Goal: Navigation & Orientation: Find specific page/section

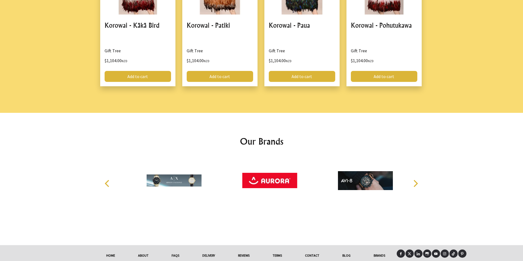
scroll to position [722, 0]
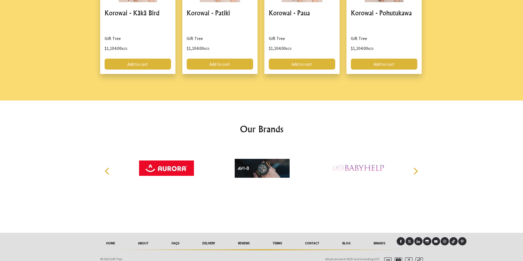
click at [415, 168] on icon "Next" at bounding box center [414, 171] width 7 height 7
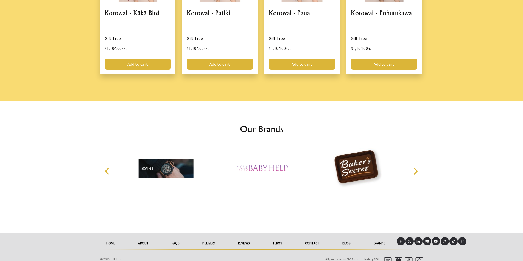
click at [416, 168] on icon "Next" at bounding box center [414, 171] width 7 height 7
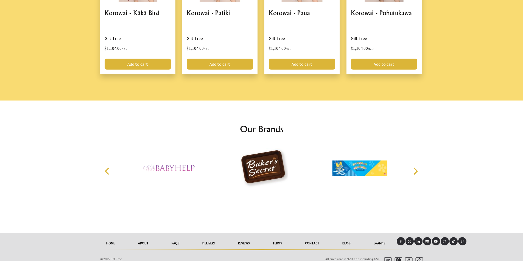
click at [416, 168] on icon "Next" at bounding box center [414, 171] width 7 height 7
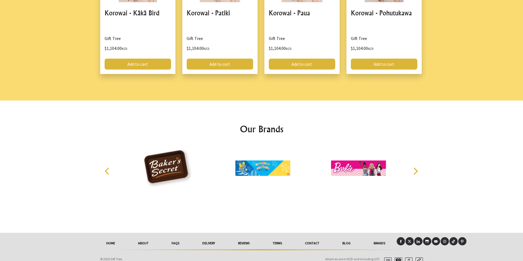
click at [416, 168] on icon "Next" at bounding box center [414, 171] width 7 height 7
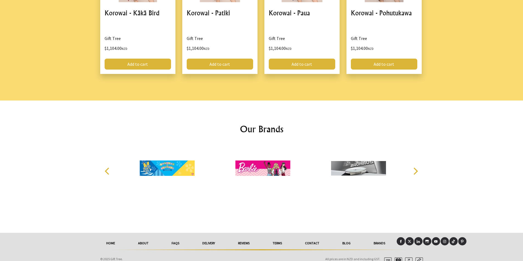
click at [416, 168] on icon "Next" at bounding box center [415, 171] width 4 height 7
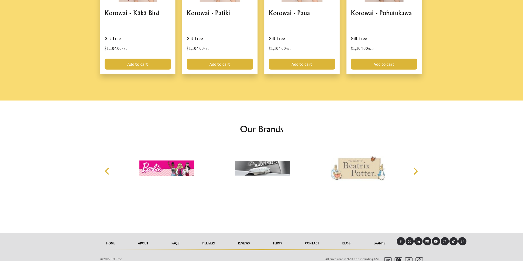
click at [416, 168] on icon "Next" at bounding box center [415, 171] width 4 height 7
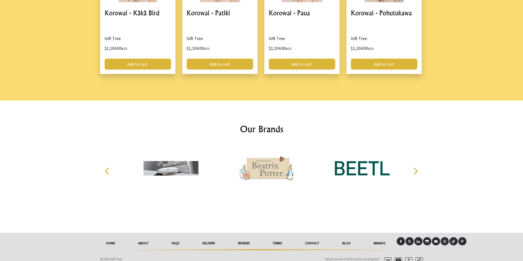
click at [416, 168] on icon "Next" at bounding box center [415, 171] width 4 height 7
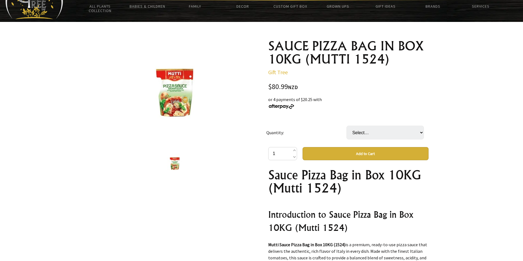
scroll to position [0, 0]
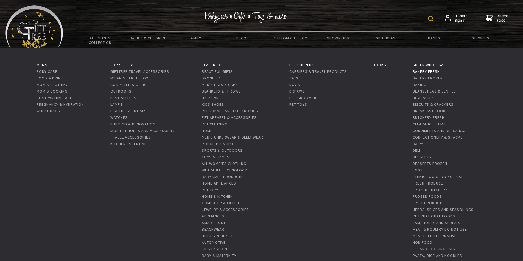
click at [430, 72] on link "Bakery Fresh" at bounding box center [425, 71] width 27 height 5
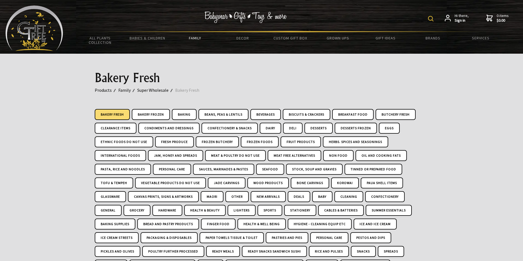
click at [117, 117] on link "Bakery Fresh" at bounding box center [112, 114] width 35 height 11
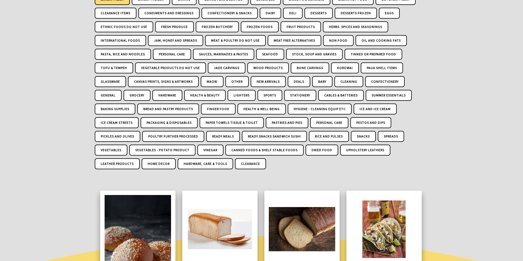
scroll to position [82, 0]
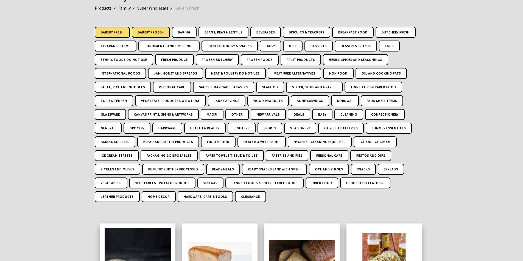
click at [150, 30] on link "Bakery Frozen" at bounding box center [151, 32] width 38 height 11
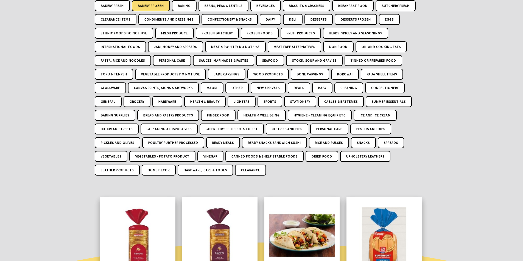
scroll to position [82, 0]
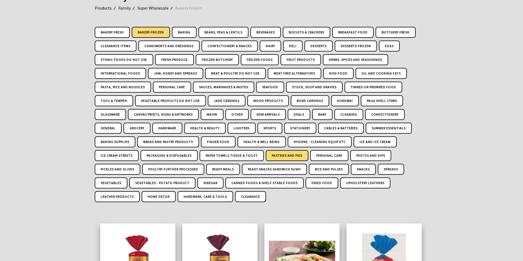
click at [284, 152] on link "Pastries And Pies" at bounding box center [287, 155] width 43 height 11
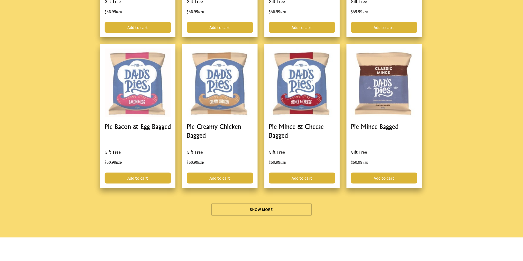
scroll to position [1646, 0]
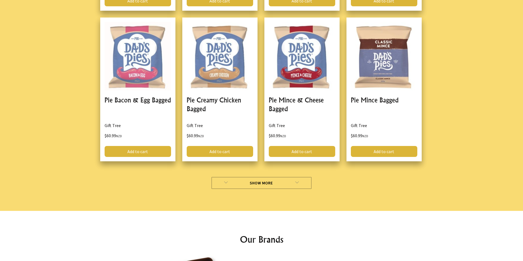
click at [258, 184] on link "Show More" at bounding box center [261, 183] width 100 height 12
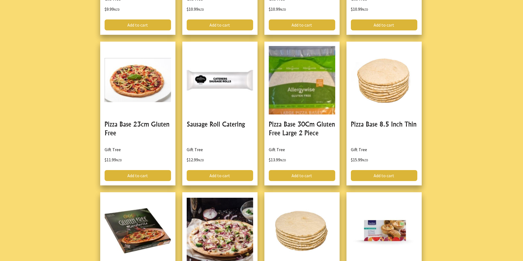
scroll to position [412, 0]
